Goal: Information Seeking & Learning: Find specific fact

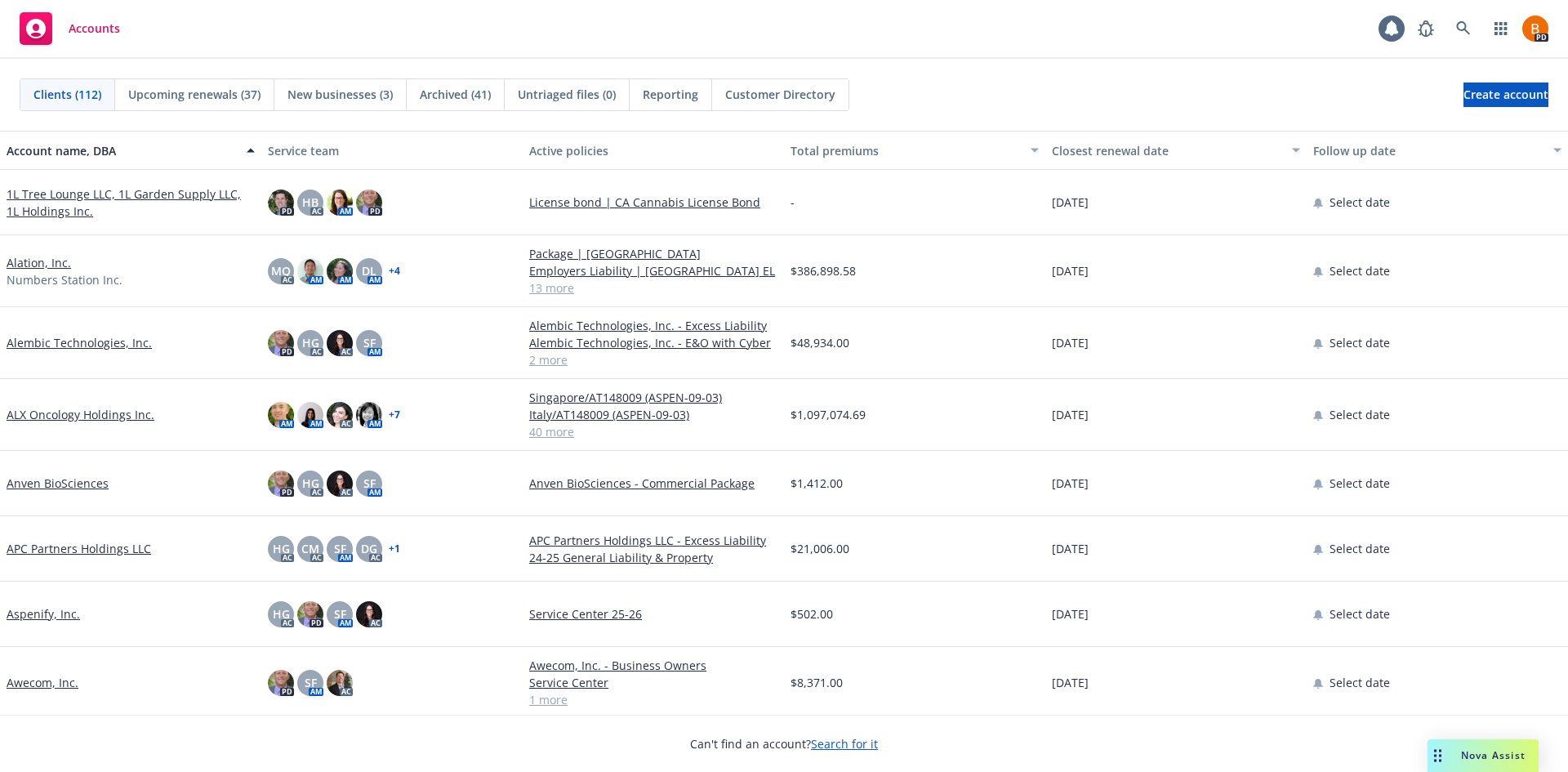
click at [1473, 755] on span "Nova Assist" at bounding box center [1494, 755] width 65 height 14
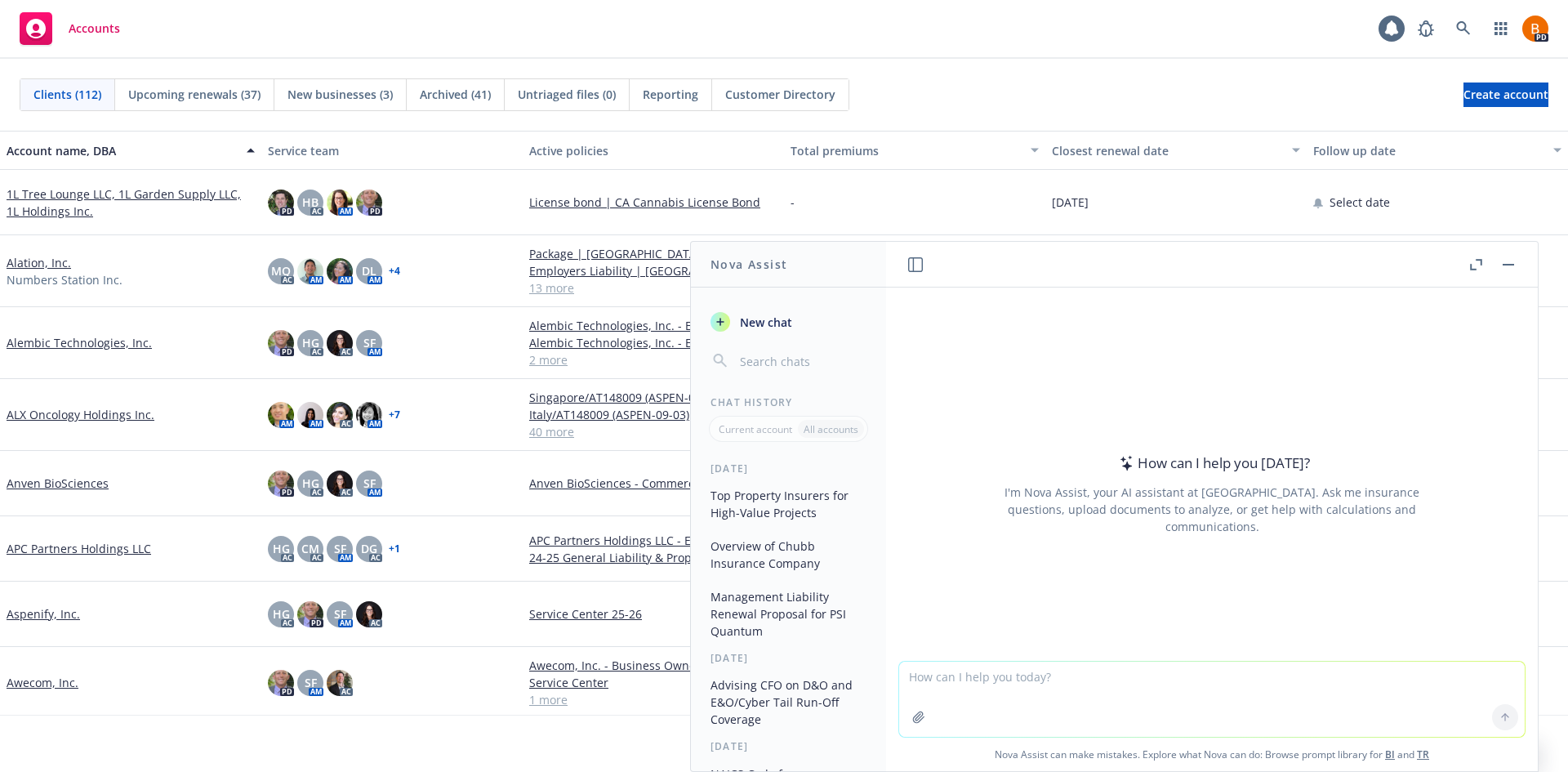
click at [1475, 274] on button "button" at bounding box center [1475, 264] width 20 height 20
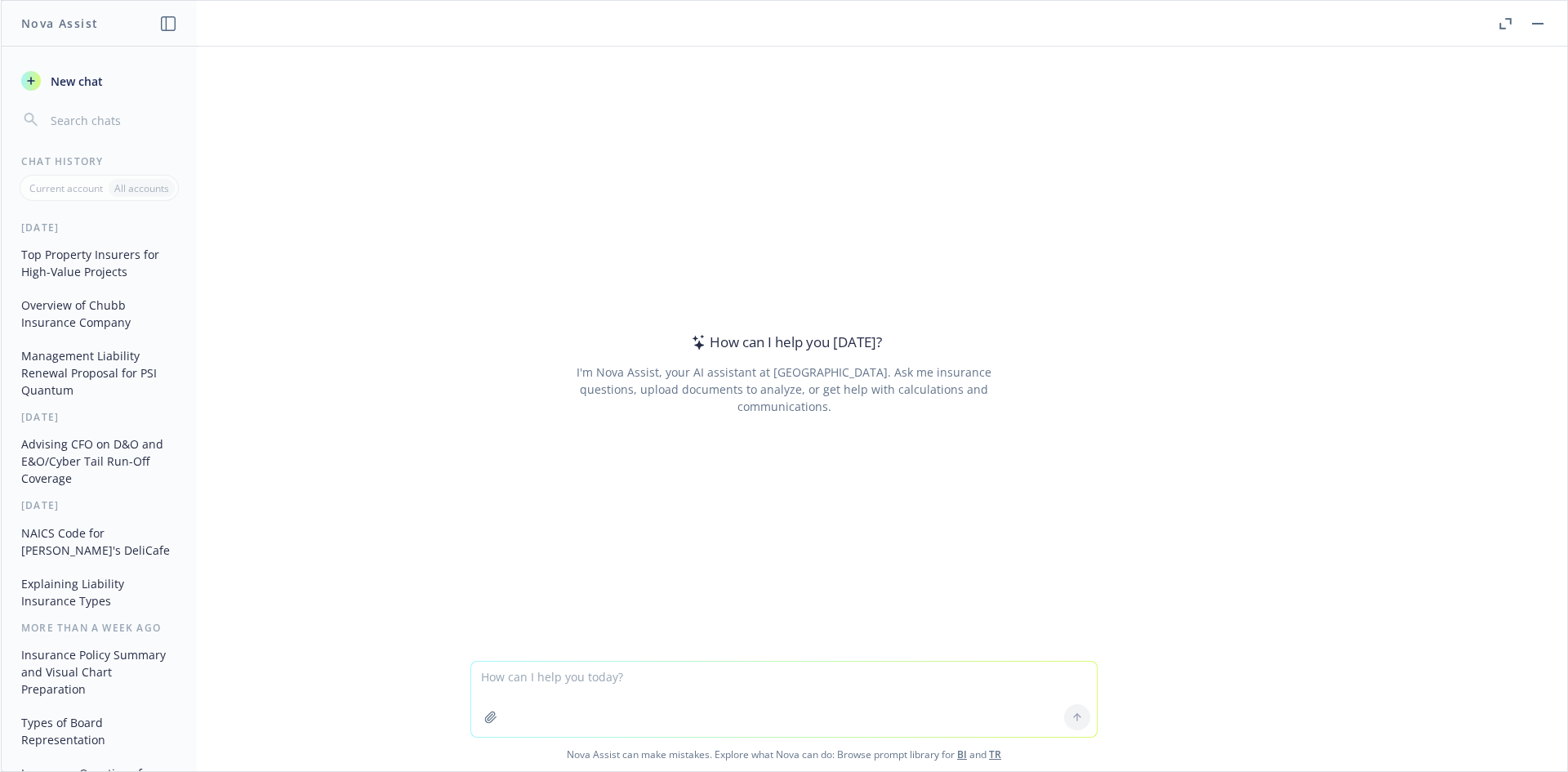
click at [572, 680] on textarea at bounding box center [783, 699] width 625 height 75
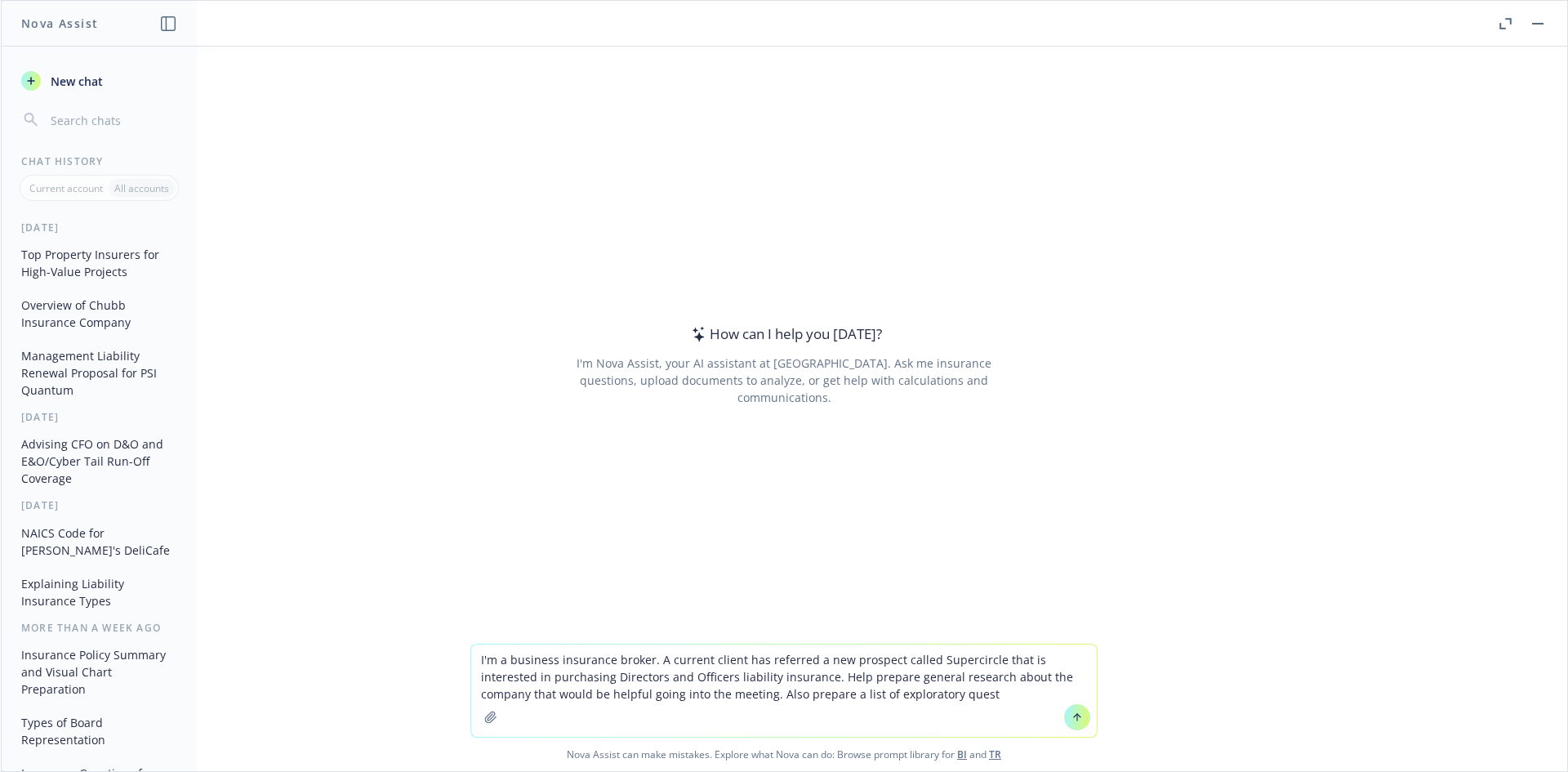
click at [938, 705] on textarea "I'm a business insurance broker. A current client has referred a new prospect c…" at bounding box center [783, 690] width 625 height 92
type textarea "I'm a business insurance broker. A current client has referred a new prospect c…"
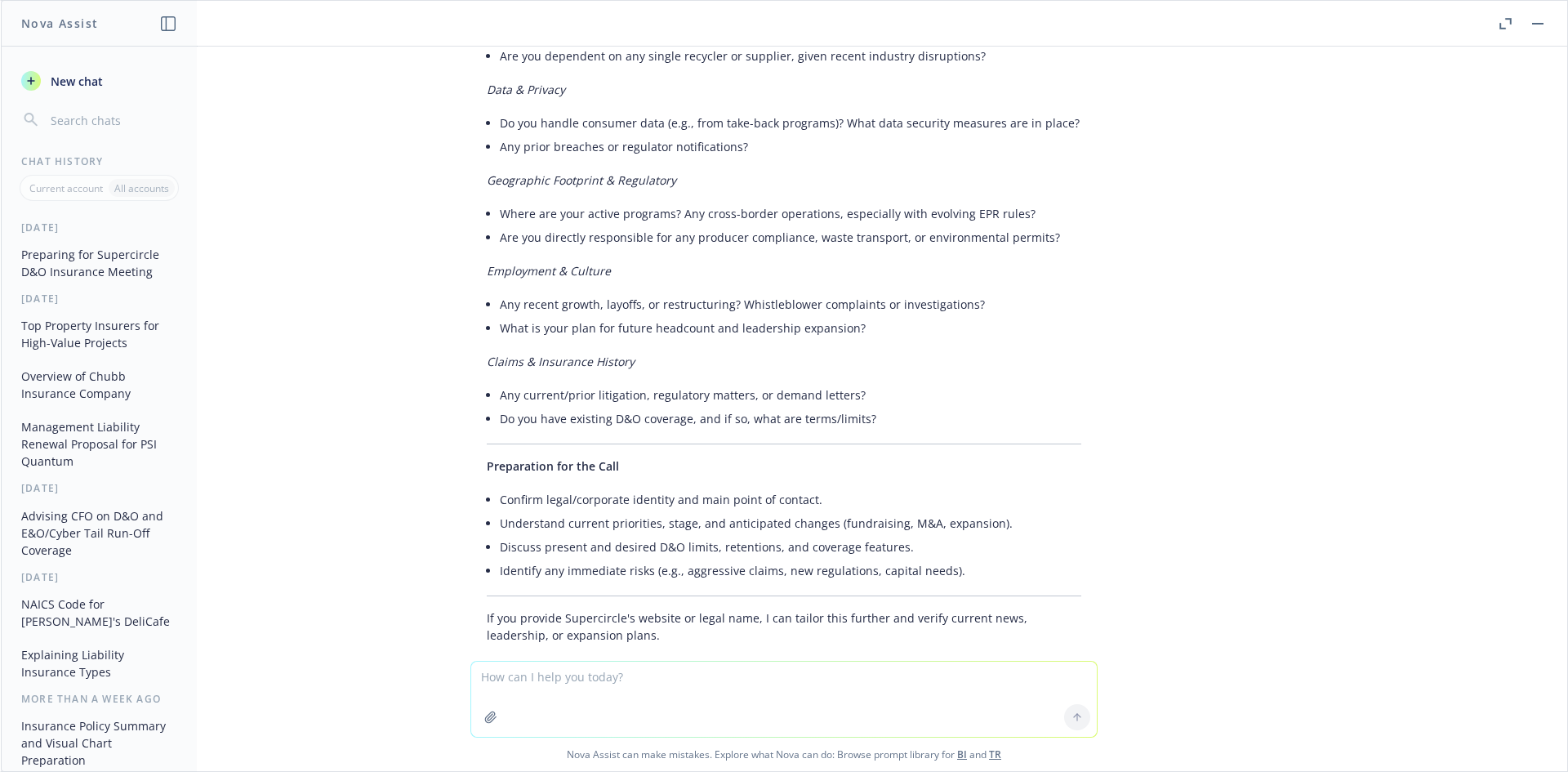
scroll to position [1258, 0]
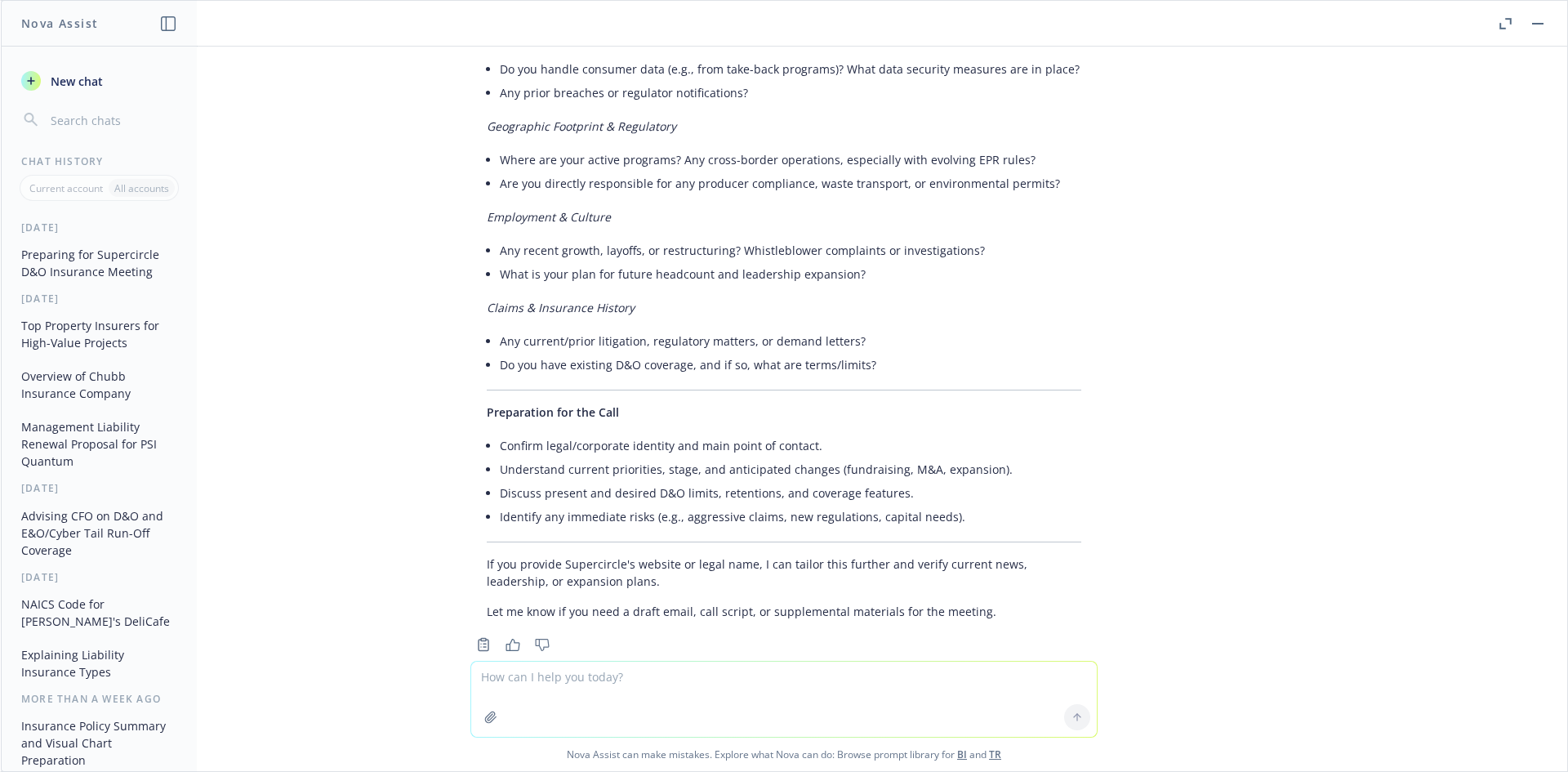
click at [756, 694] on textarea at bounding box center [783, 699] width 625 height 75
paste textarea "[URL][DOMAIN_NAME]"
type textarea "[URL][DOMAIN_NAME]"
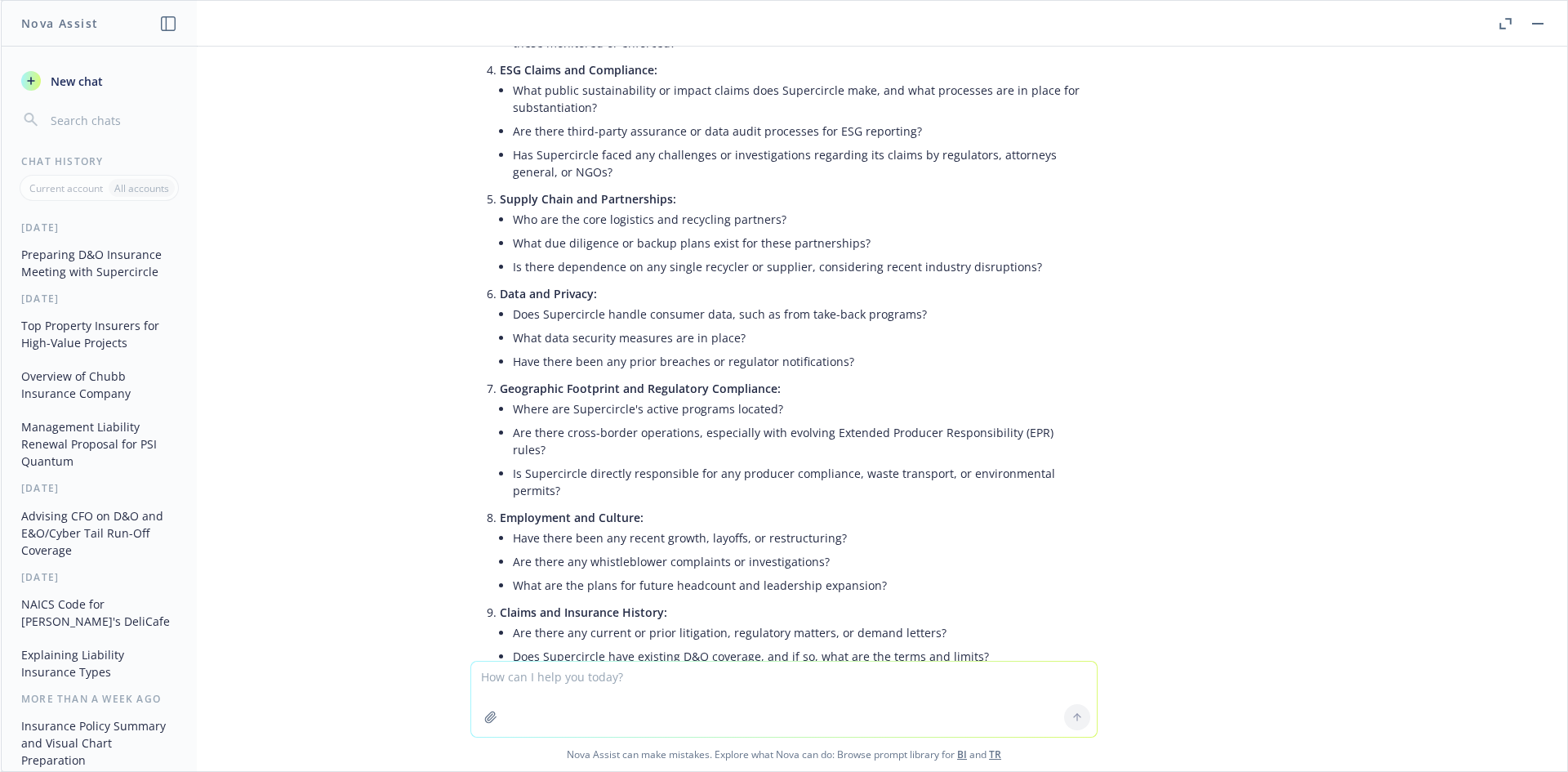
scroll to position [2894, 0]
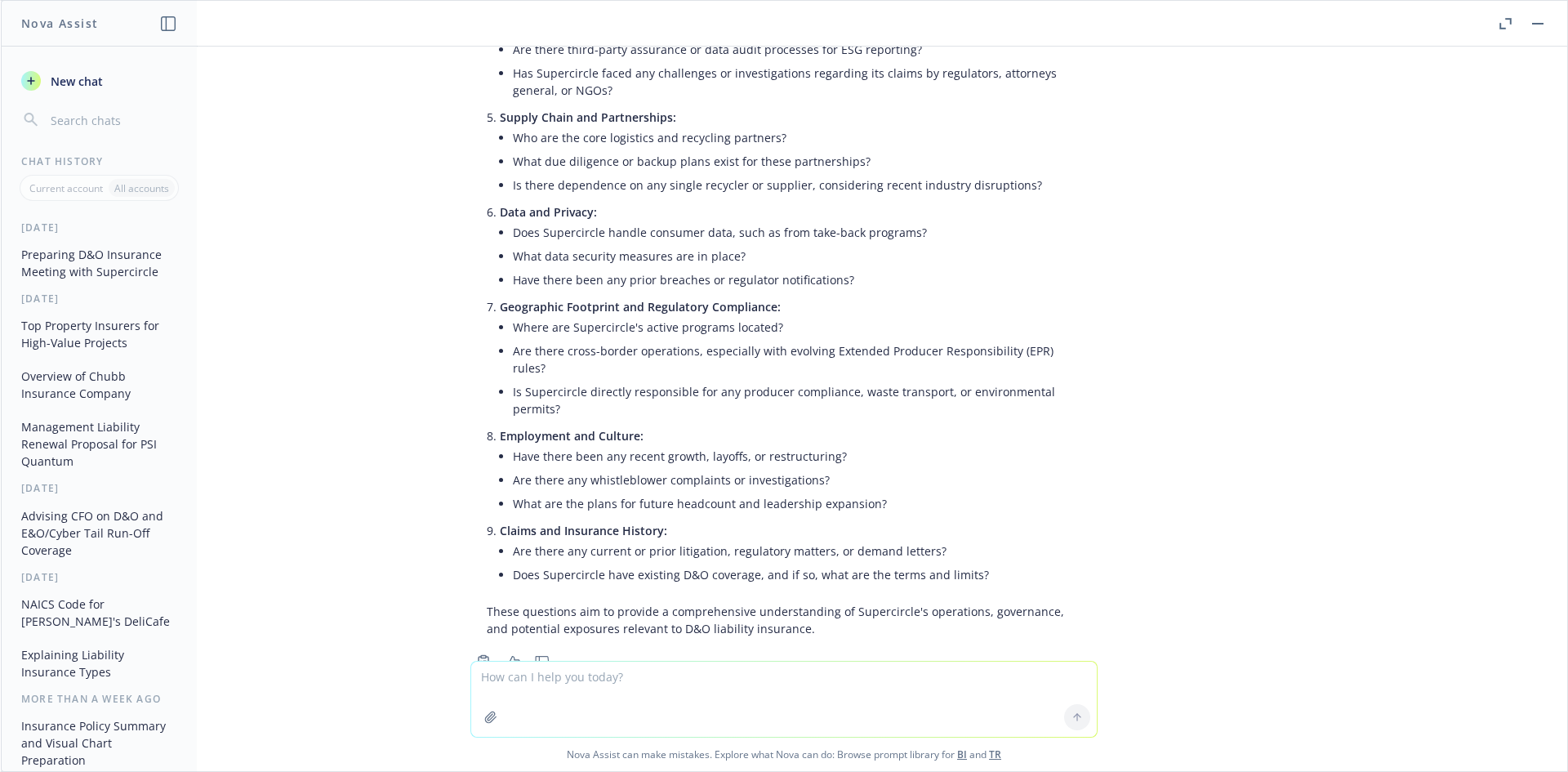
click at [79, 81] on span "New chat" at bounding box center [75, 81] width 55 height 17
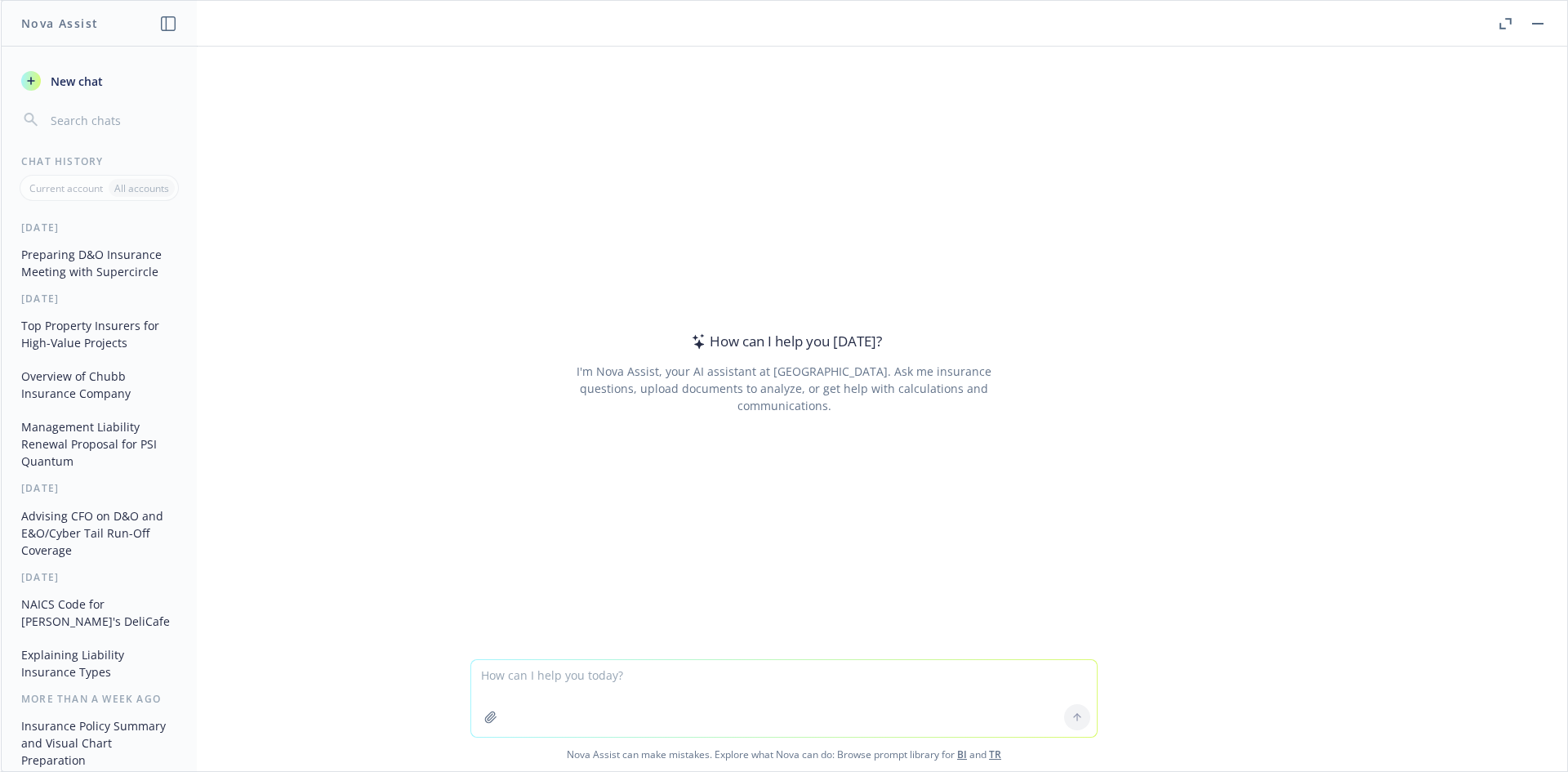
click at [589, 683] on textarea at bounding box center [783, 698] width 625 height 77
type textarea "Does the existence of an LLC mean a company does not need D&O insurance?"
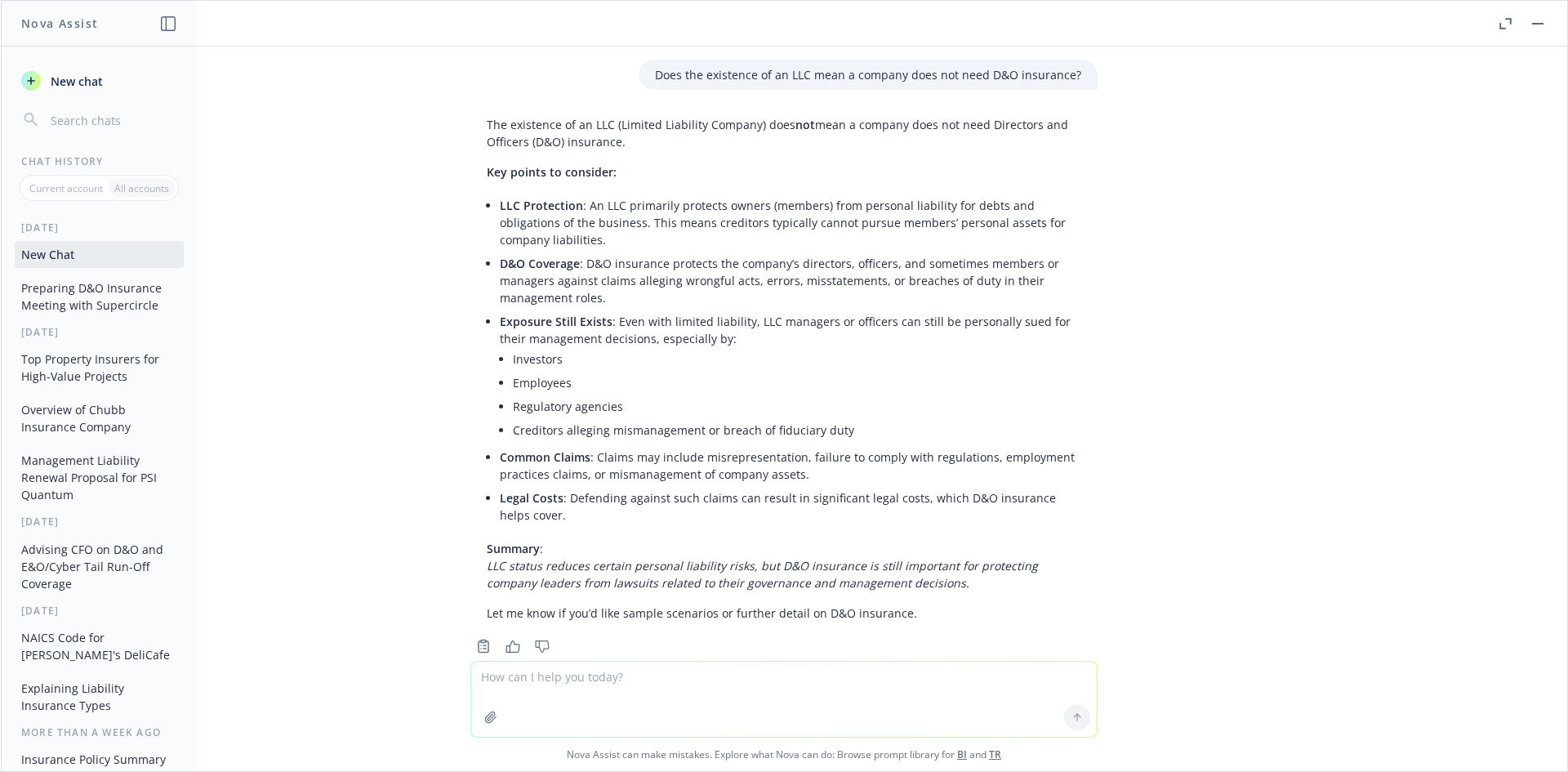
scroll to position [36, 0]
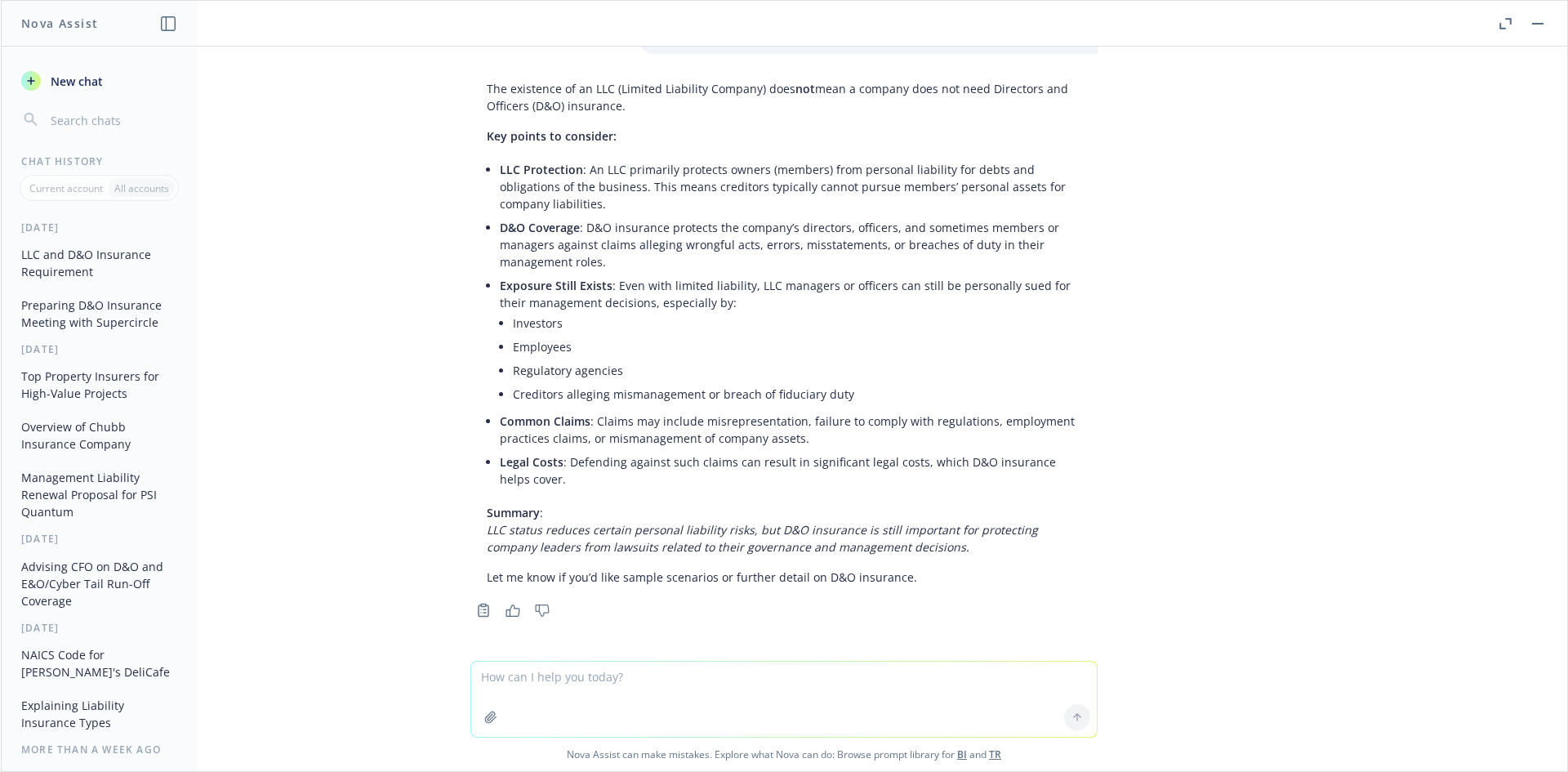
click at [649, 688] on textarea at bounding box center [783, 699] width 625 height 75
type textarea "Provide some more samples of D&O claims for private companies"
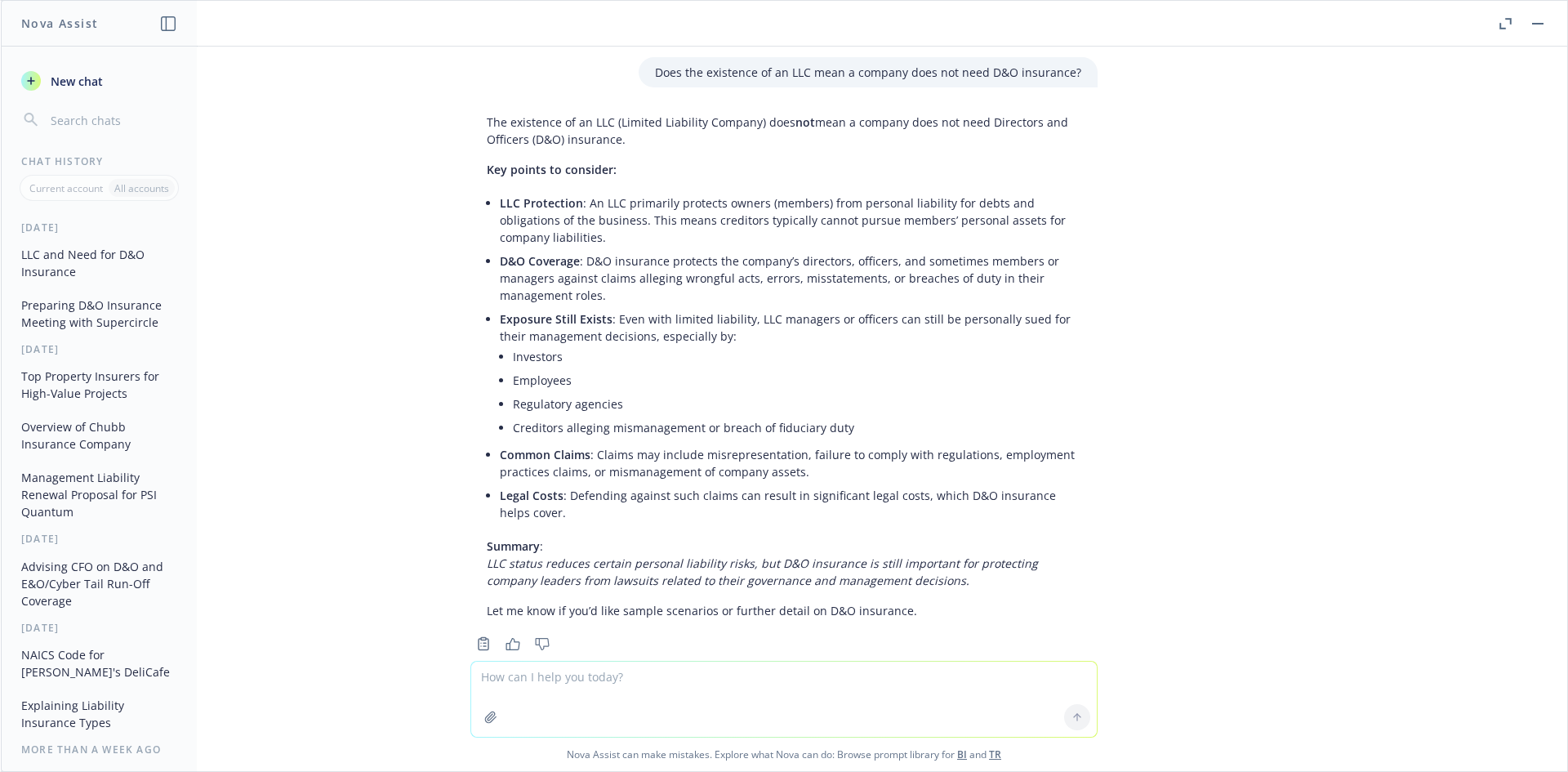
scroll to position [0, 0]
click at [96, 316] on button "Preparing D&O Insurance Meeting with Supercircle" at bounding box center [99, 314] width 169 height 44
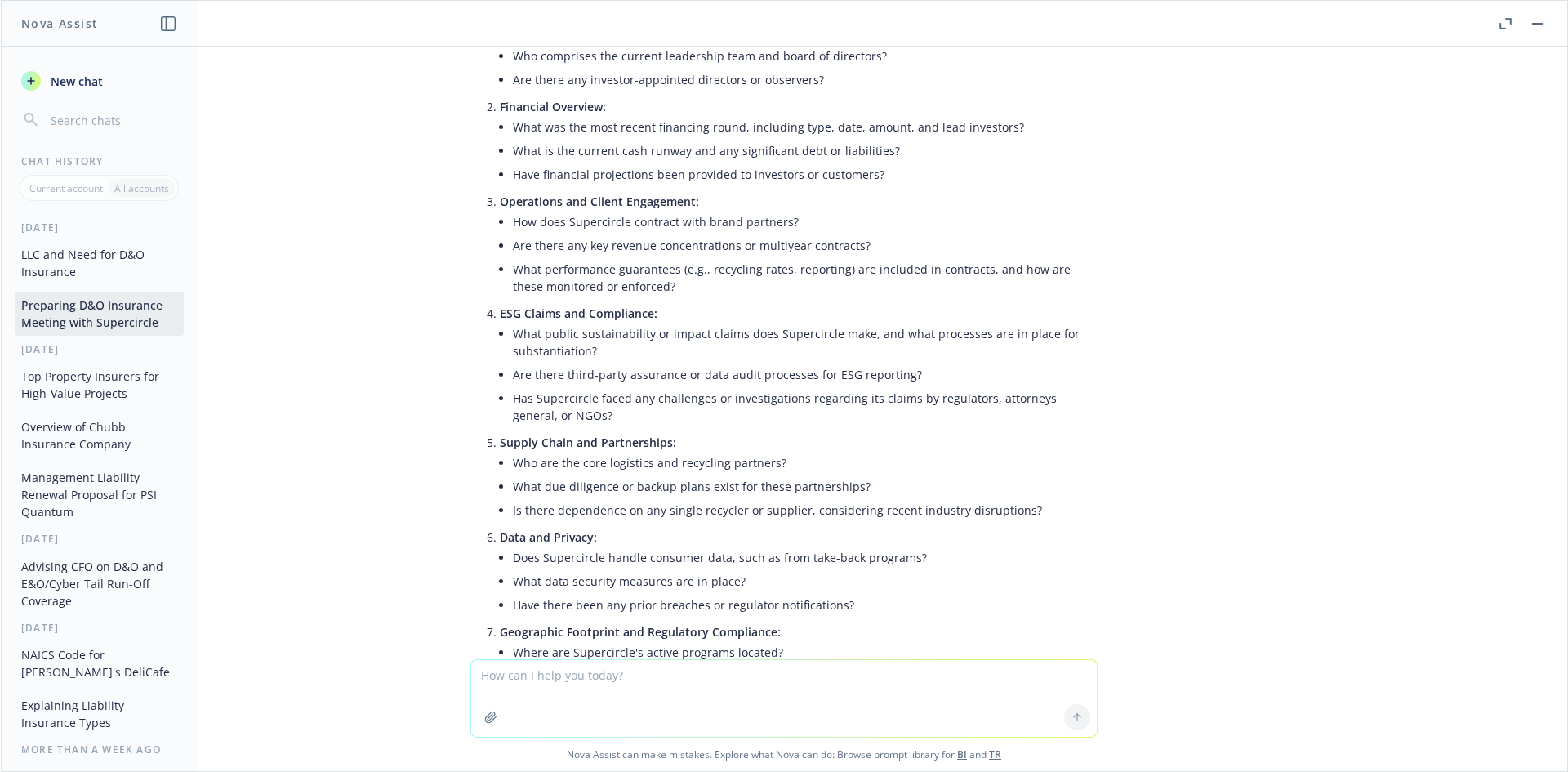
scroll to position [2895, 0]
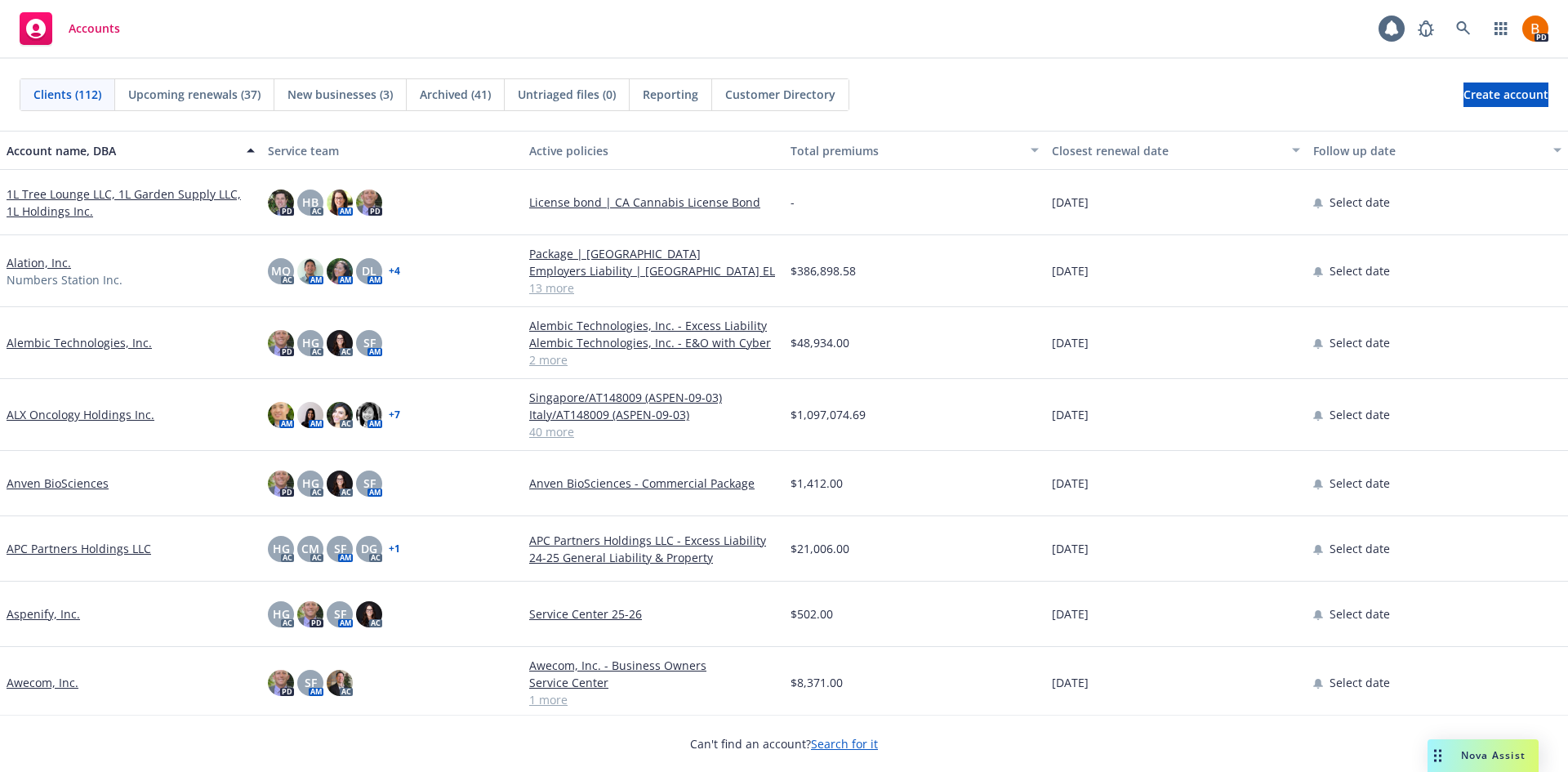
click at [1459, 757] on div "Nova Assist" at bounding box center [1493, 755] width 90 height 14
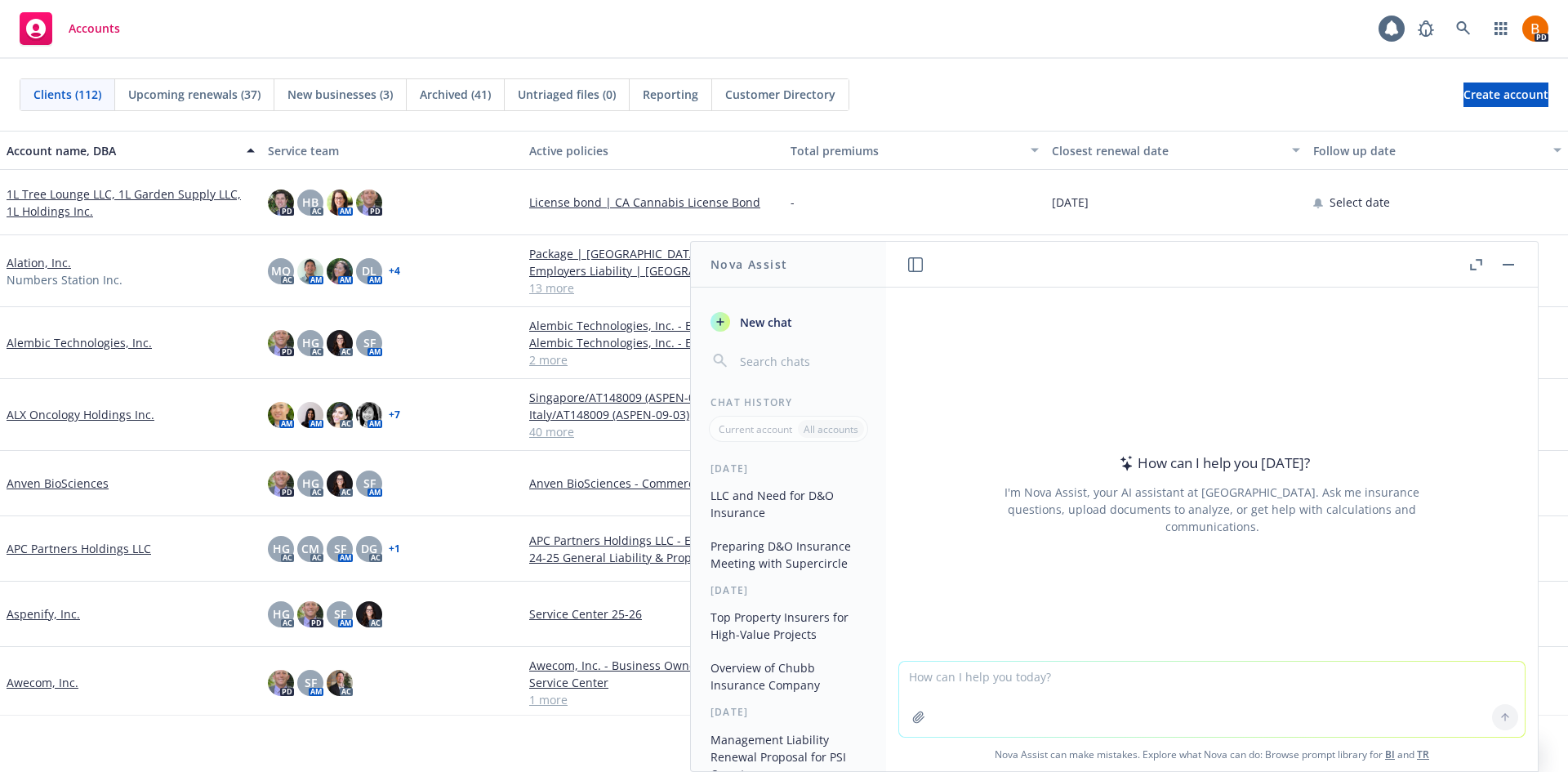
click at [1475, 271] on button "button" at bounding box center [1475, 264] width 20 height 20
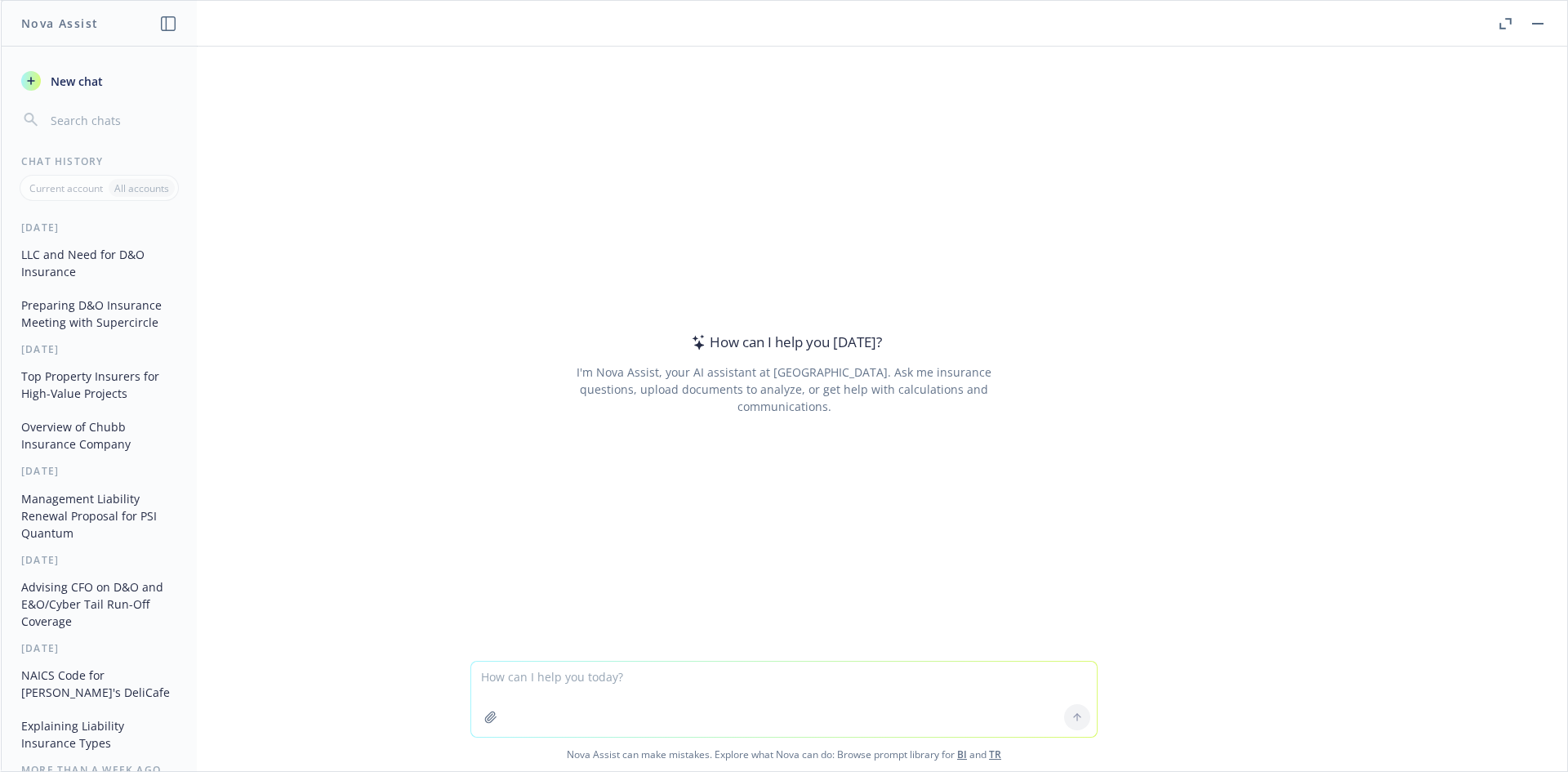
click at [611, 675] on textarea at bounding box center [783, 699] width 625 height 75
type textarea "What is the NAICS code for Supercircle"
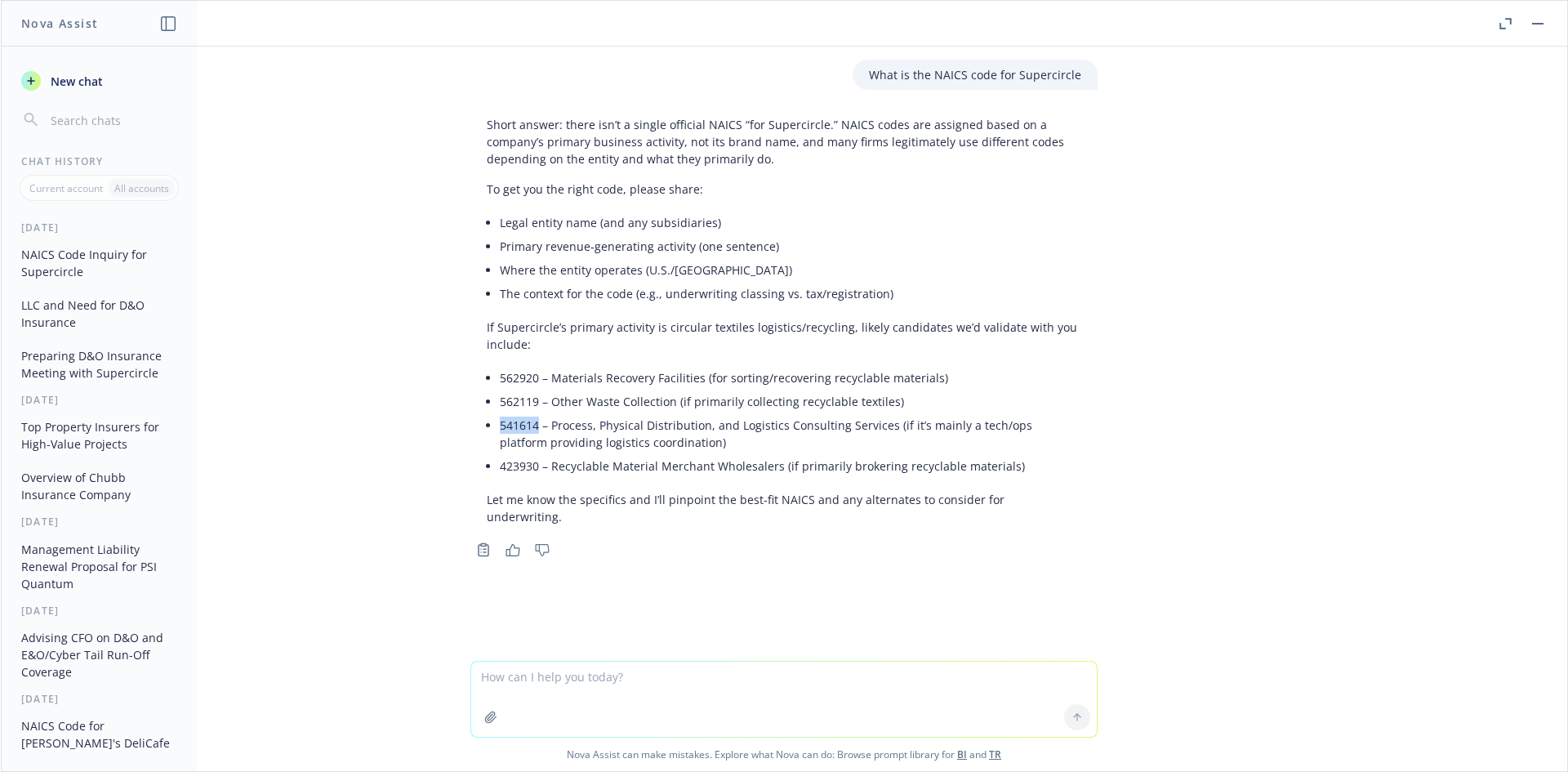
drag, startPoint x: 532, startPoint y: 424, endPoint x: 497, endPoint y: 426, distance: 35.1
click at [500, 426] on li "541614 – Process, Physical Distribution, and Logistics Consulting Services (if …" at bounding box center [791, 433] width 582 height 41
copy li "541614"
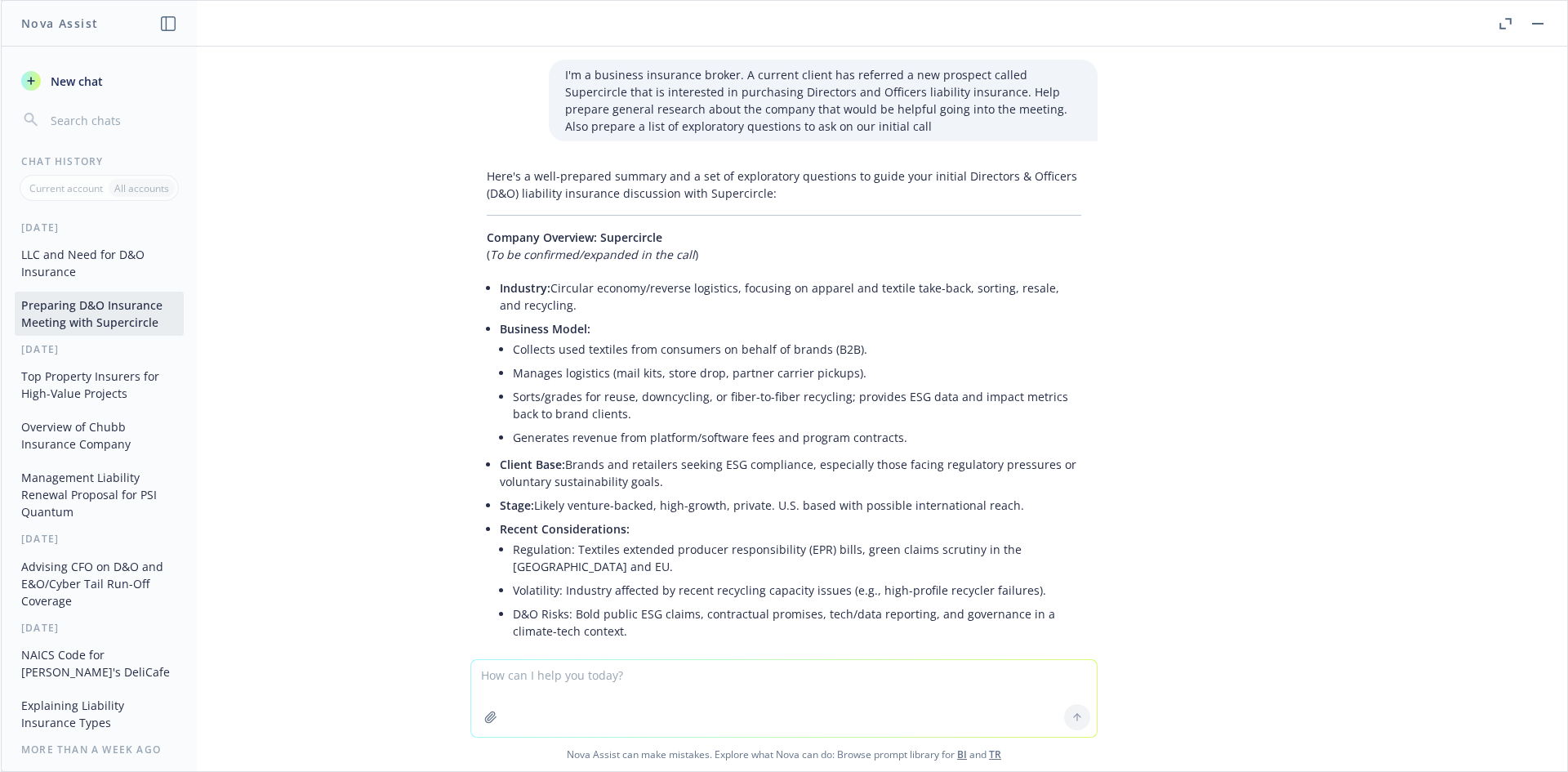
scroll to position [2895, 0]
